Goal: Task Accomplishment & Management: Manage account settings

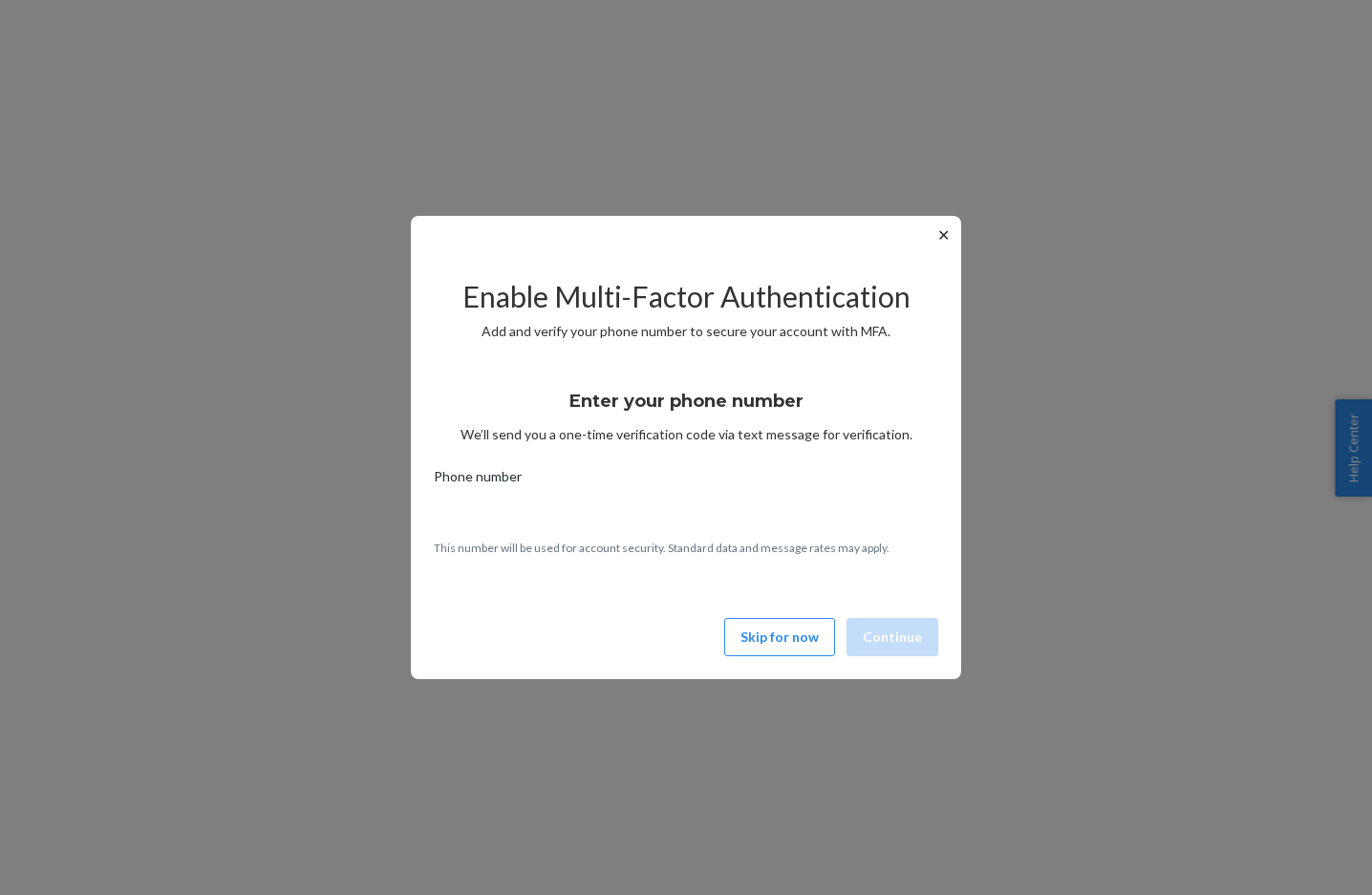
click at [775, 657] on div "Enable Multi-Factor Authentication Add and verify your phone number to secure y…" at bounding box center [686, 458] width 504 height 410
click at [780, 649] on button "Skip for now" at bounding box center [780, 637] width 111 height 39
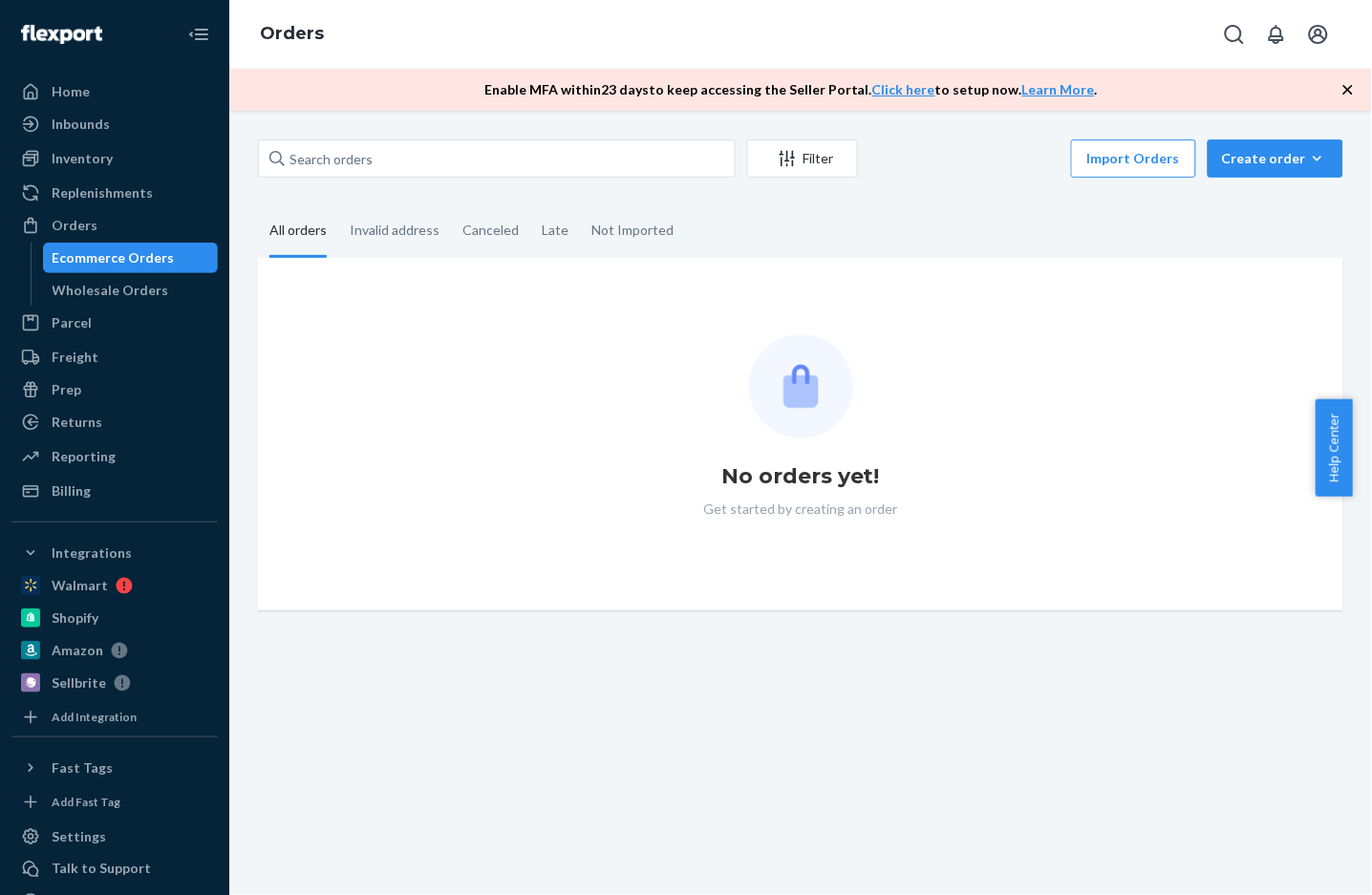
click at [1098, 16] on div "Orders" at bounding box center [801, 34] width 1143 height 68
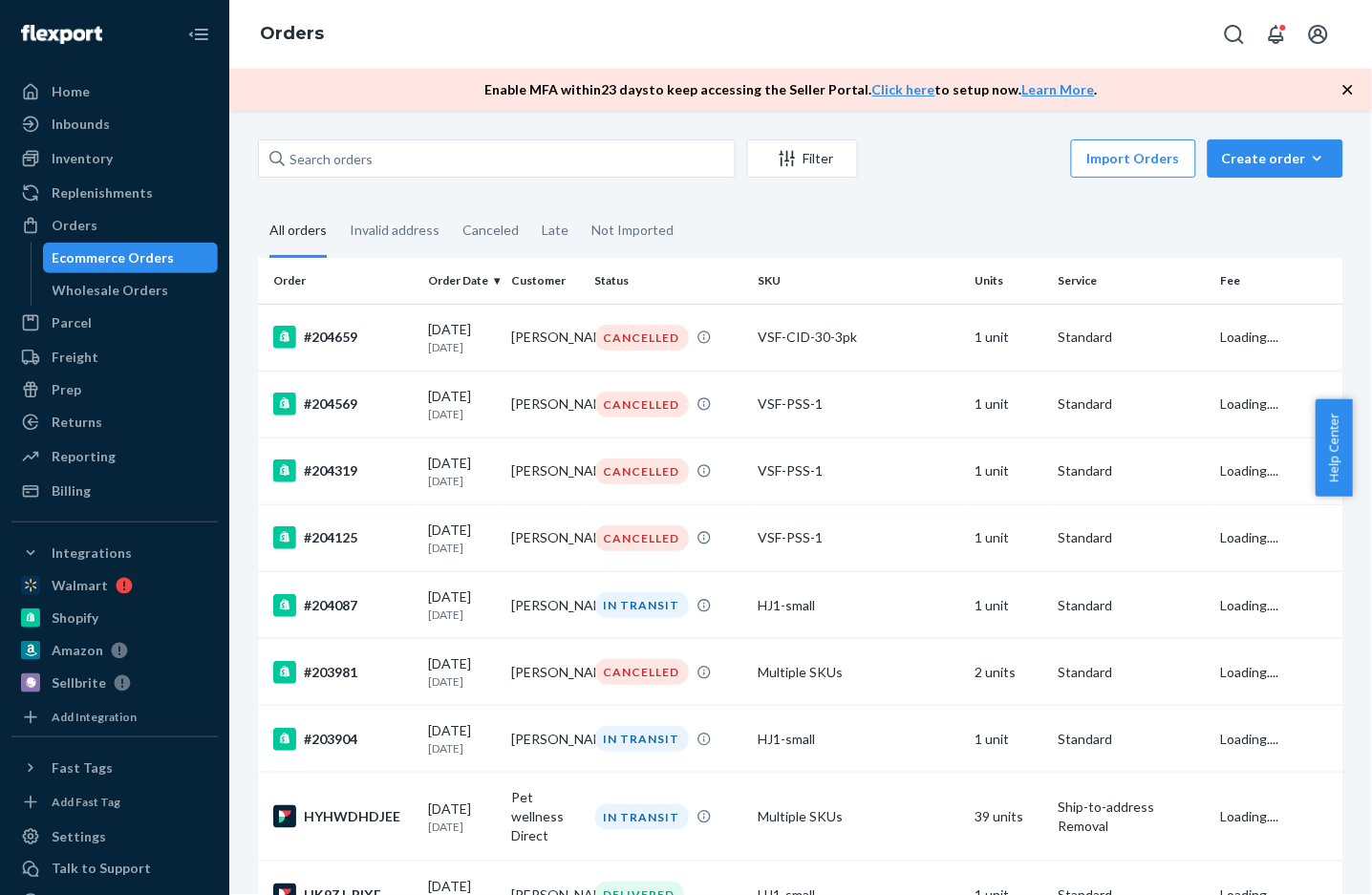
click at [1348, 88] on icon "button" at bounding box center [1348, 90] width 10 height 10
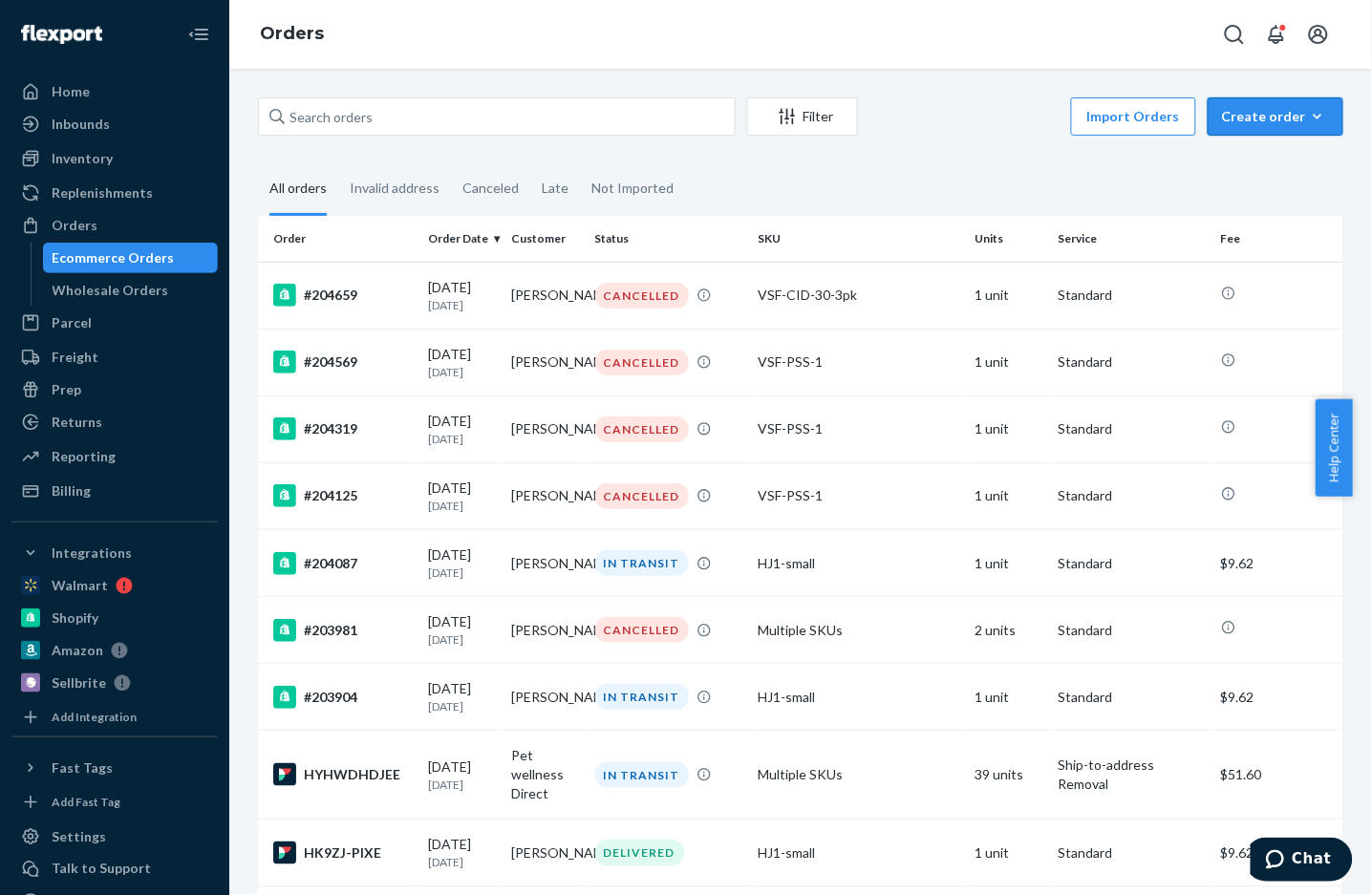
click at [1260, 120] on div "Create order" at bounding box center [1275, 116] width 107 height 19
click at [1259, 151] on button "Ecommerce order" at bounding box center [1304, 162] width 184 height 41
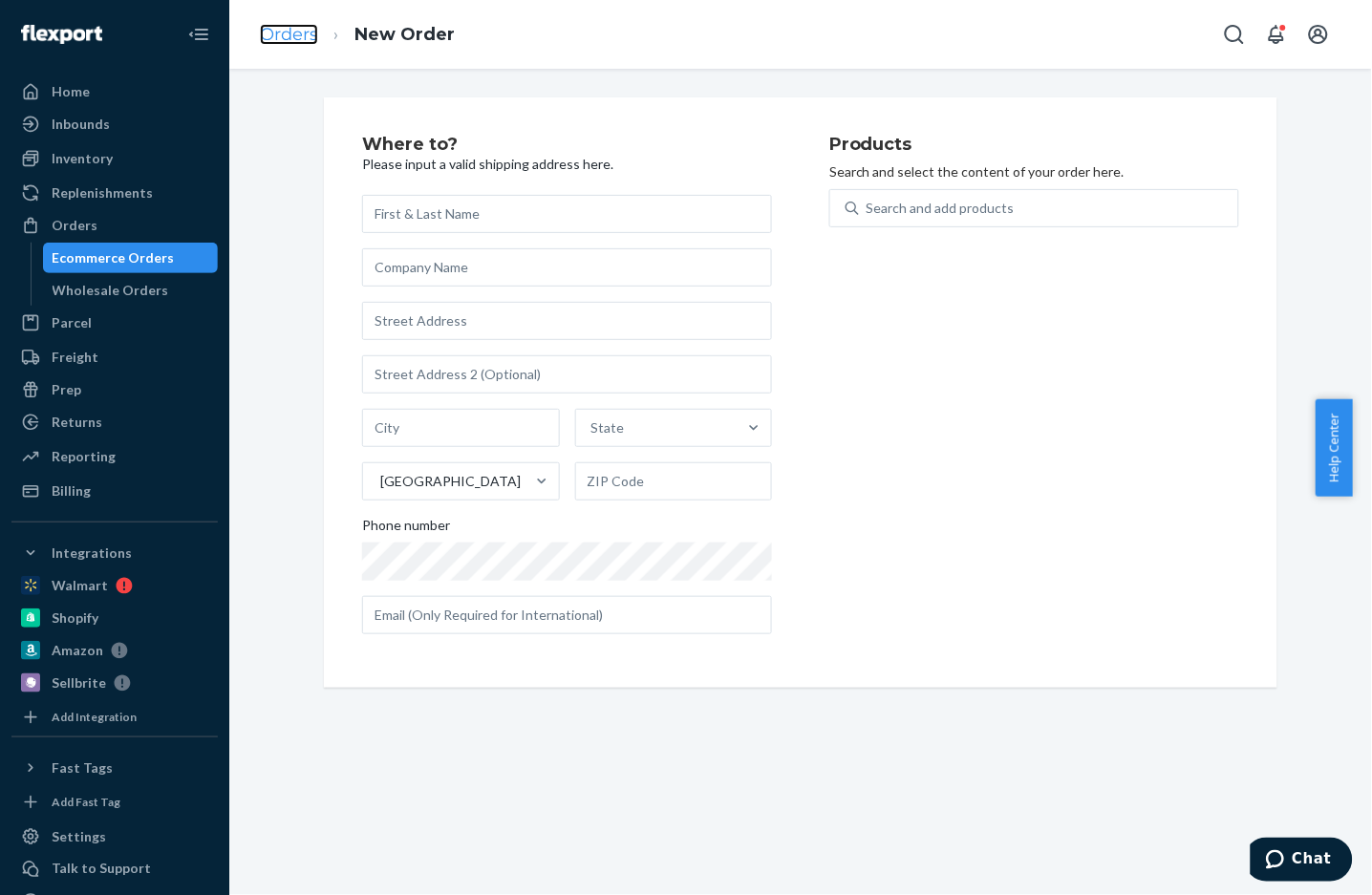
click at [284, 40] on link "Orders" at bounding box center [289, 34] width 59 height 21
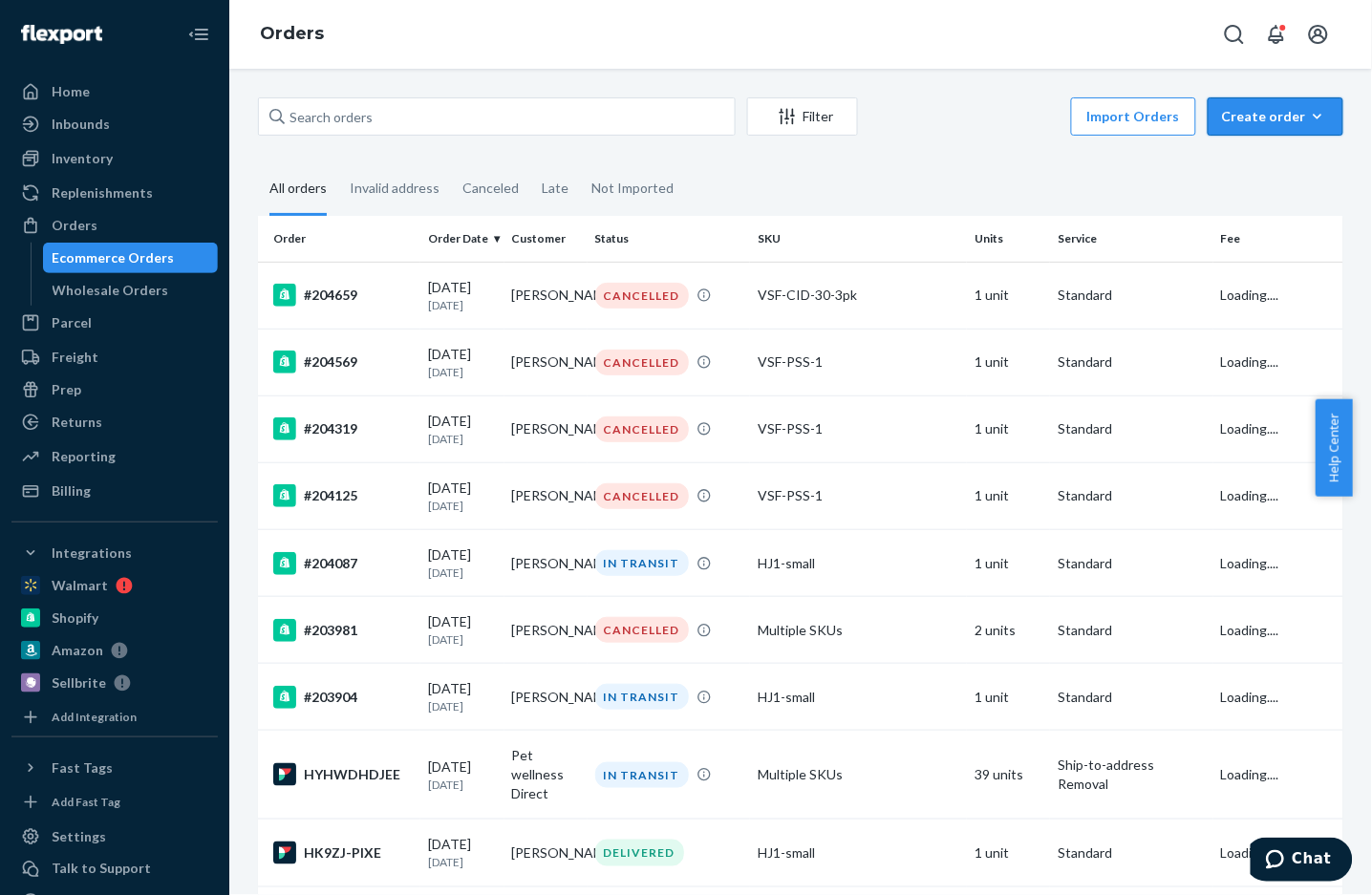
click at [1246, 124] on div "Create order" at bounding box center [1275, 116] width 107 height 19
click at [1272, 165] on span "Ecommerce order" at bounding box center [1286, 162] width 118 height 13
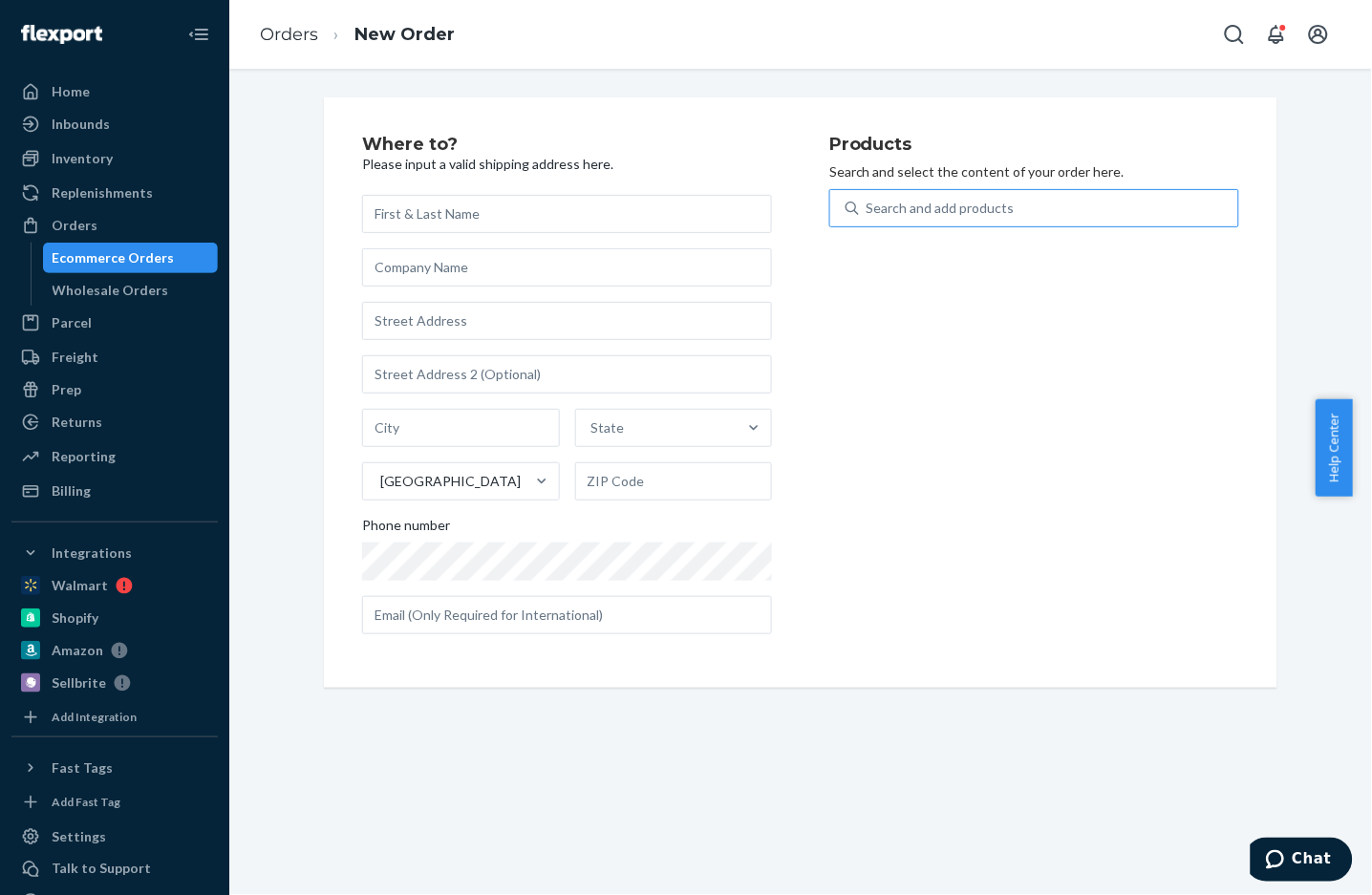
click at [939, 212] on div "Search and add products" at bounding box center [939, 207] width 148 height 19
click at [868, 212] on input "Search and add products" at bounding box center [867, 207] width 2 height 19
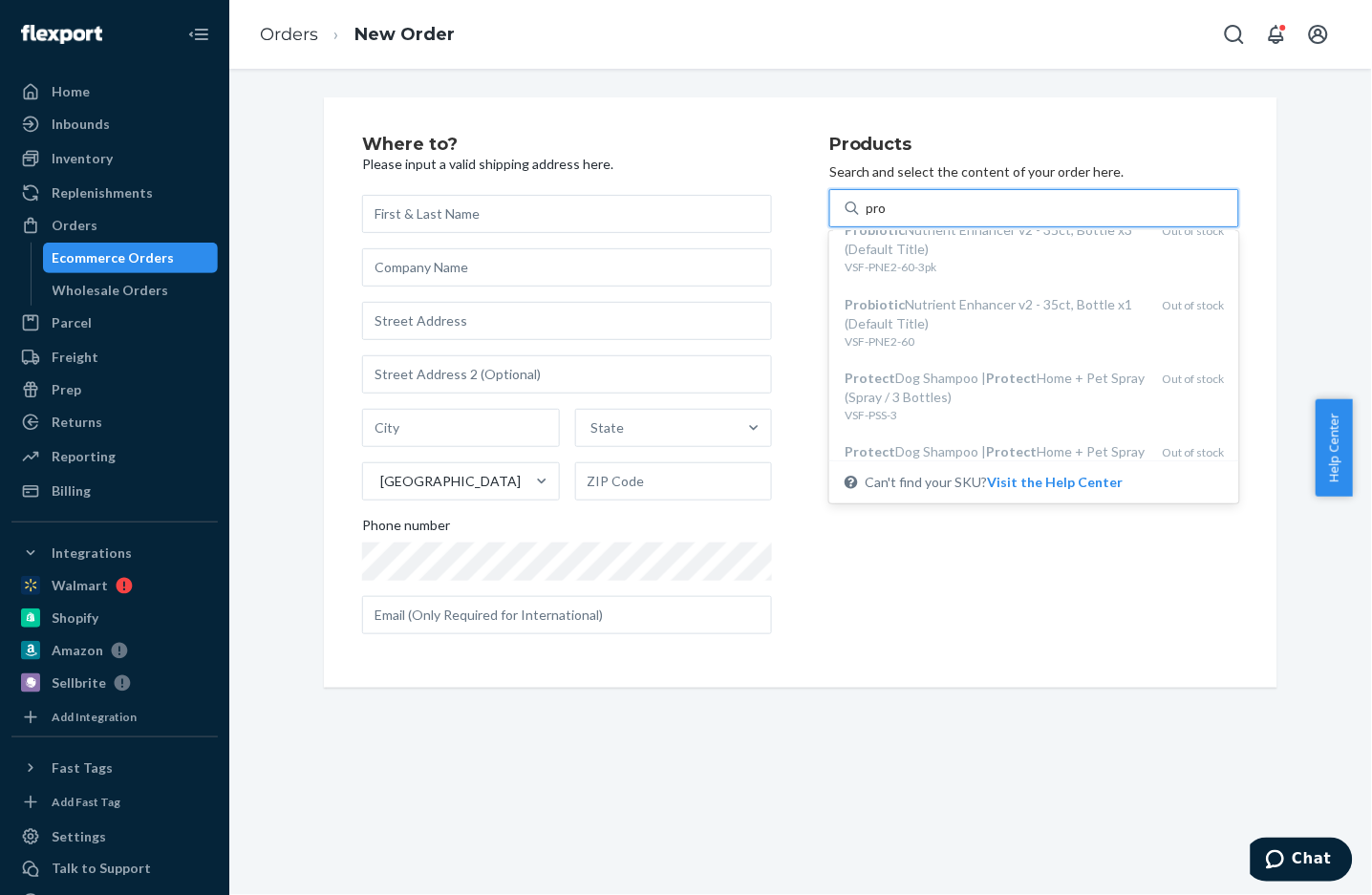
scroll to position [636, 0]
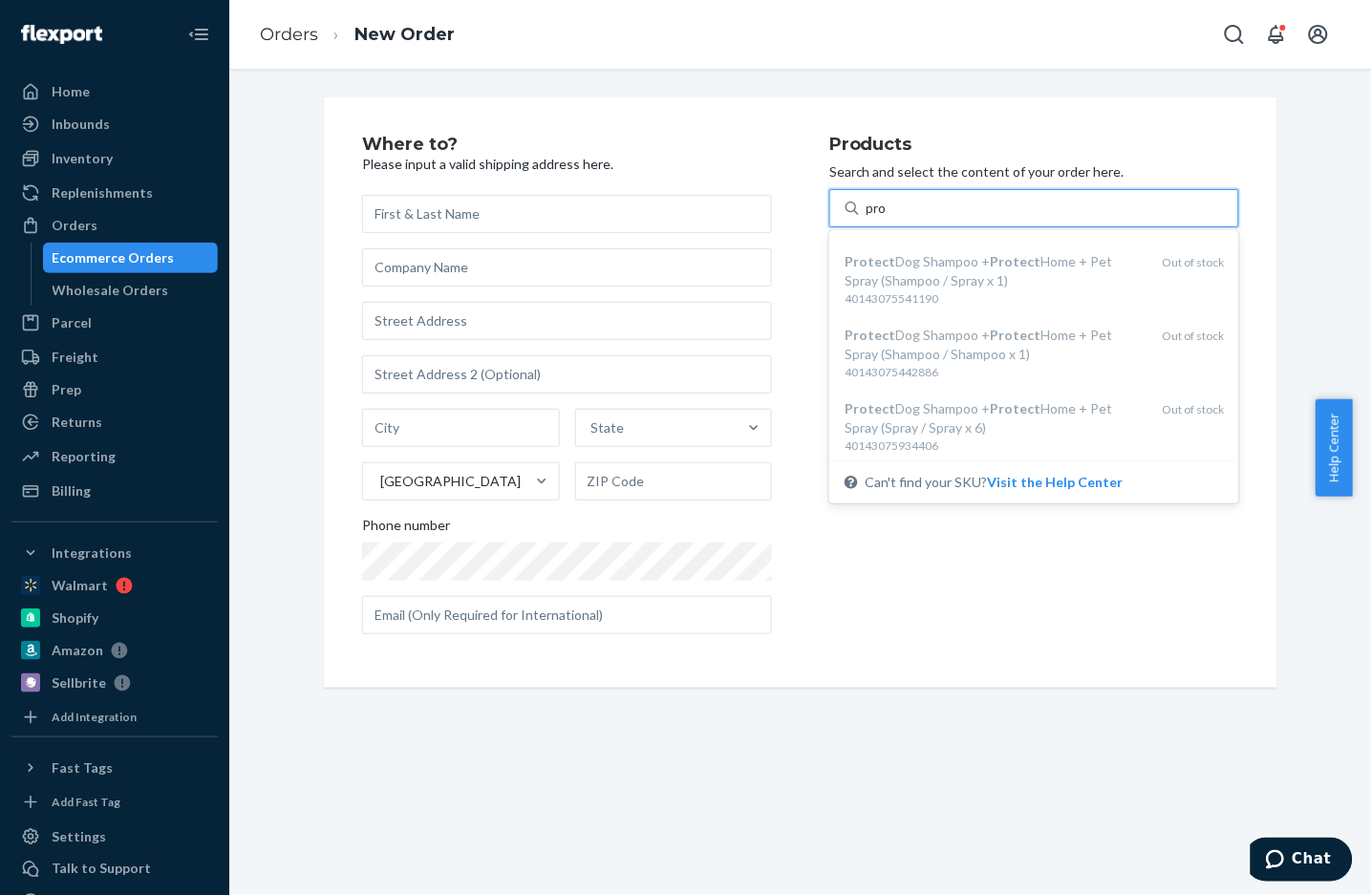
type input "pro"
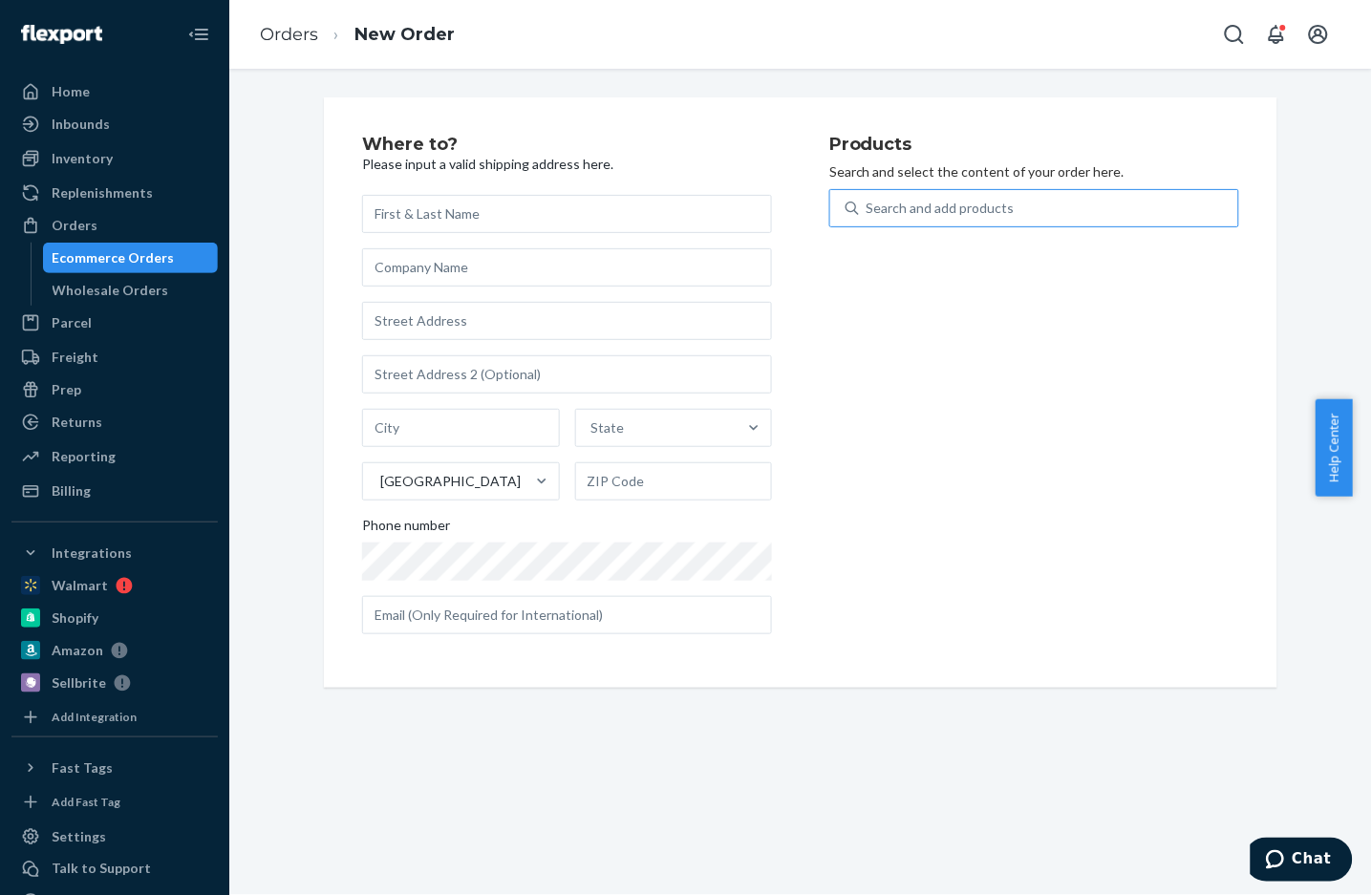
click at [604, 143] on h2 "Where to?" at bounding box center [566, 145] width 410 height 19
click at [88, 214] on div "Orders" at bounding box center [114, 225] width 202 height 27
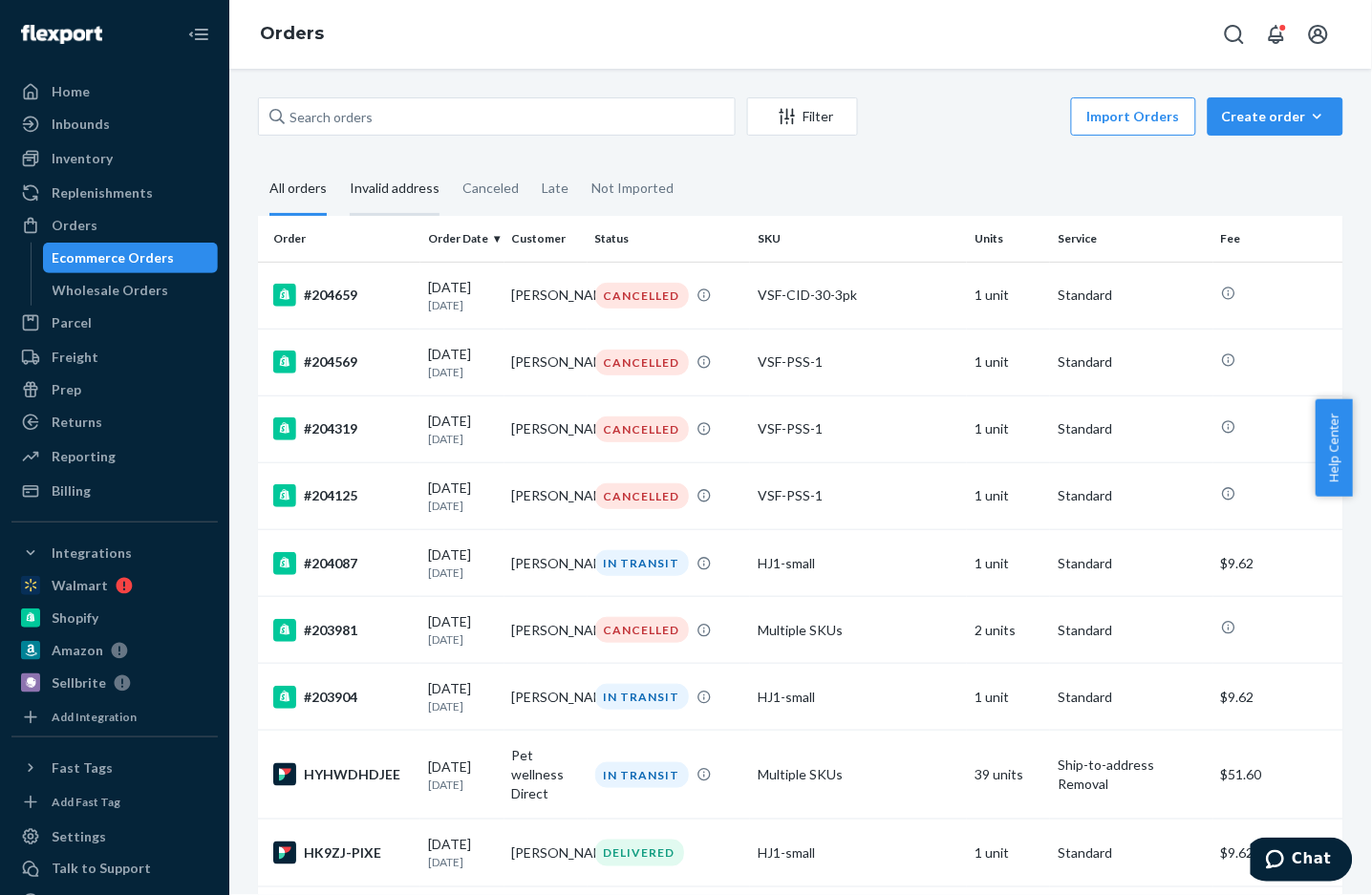
click at [402, 192] on div "Invalid address" at bounding box center [394, 190] width 90 height 53
click at [338, 164] on input "Invalid address" at bounding box center [338, 164] width 0 height 0
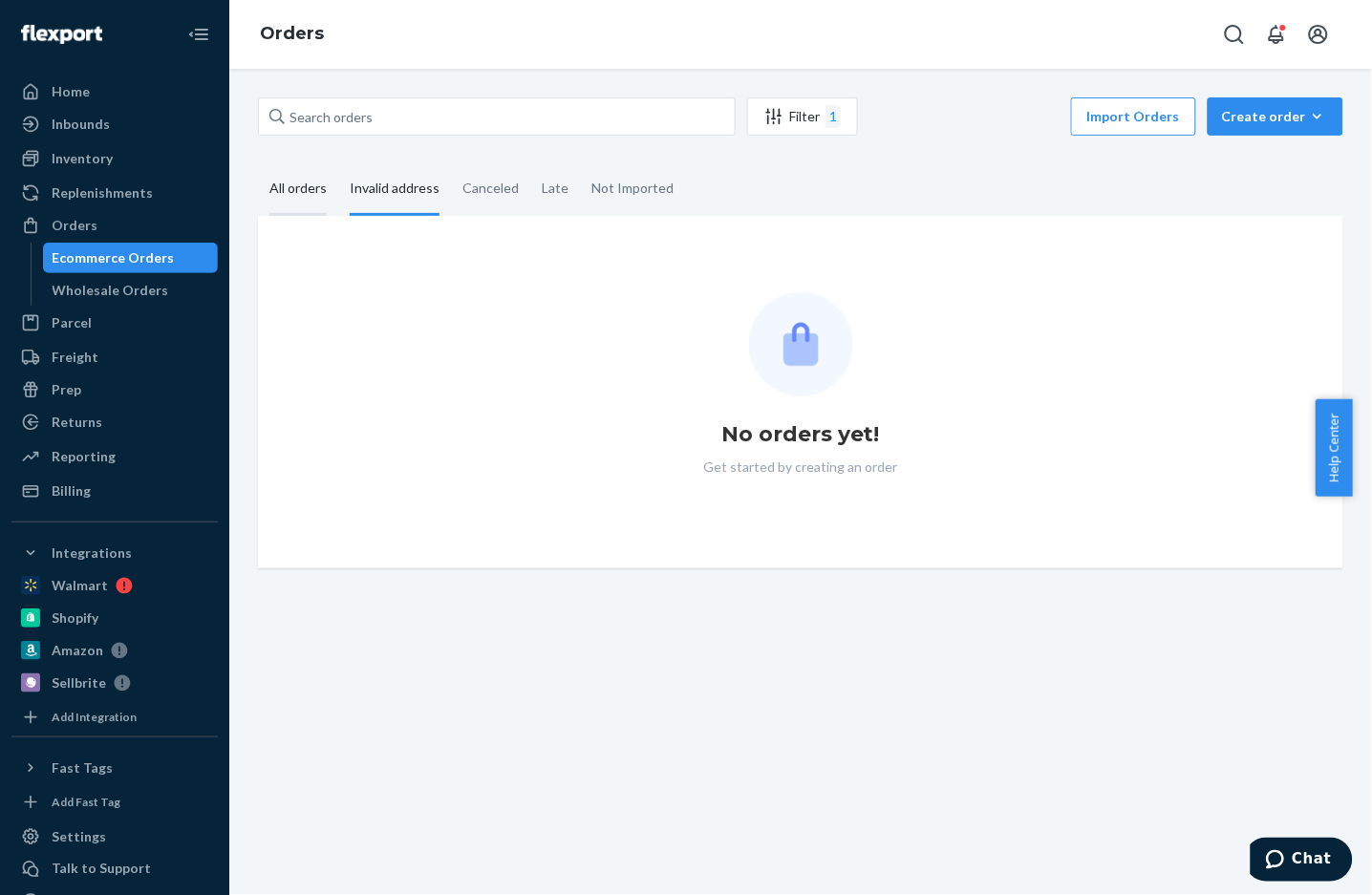
click at [314, 199] on div "All orders" at bounding box center [299, 190] width 58 height 53
click at [258, 164] on input "All orders" at bounding box center [258, 164] width 0 height 0
